Goal: Check status: Check status

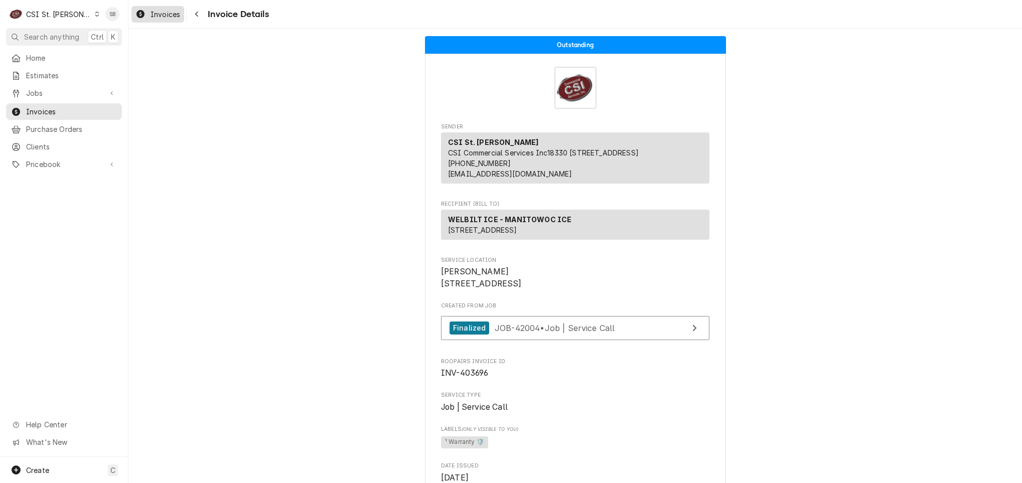
scroll to position [678, 0]
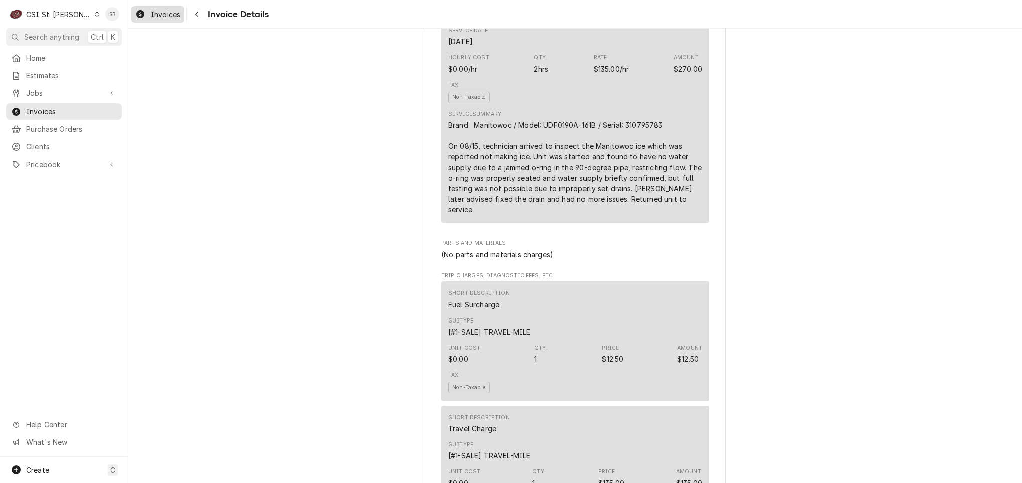
click at [172, 12] on span "Invoices" at bounding box center [166, 14] width 30 height 11
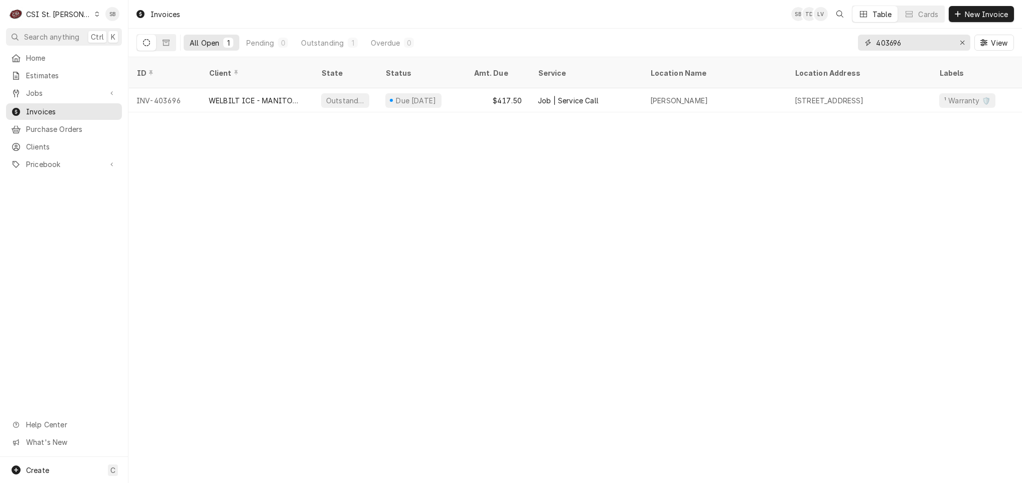
click at [881, 39] on input "403696" at bounding box center [913, 43] width 75 height 16
paste input "4197"
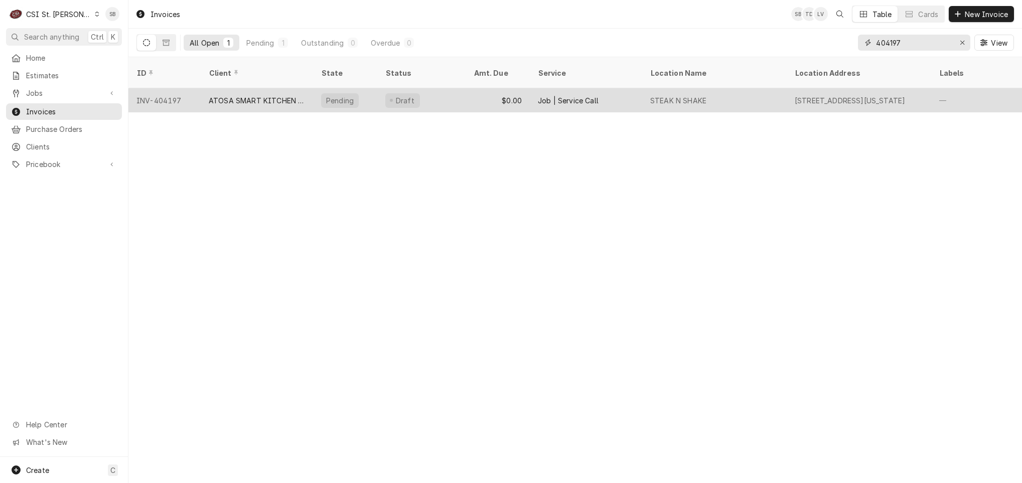
type input "404197"
click at [241, 95] on div "ATOSA SMART KITCHEN SERVICE" at bounding box center [257, 100] width 96 height 11
